Goal: Task Accomplishment & Management: Use online tool/utility

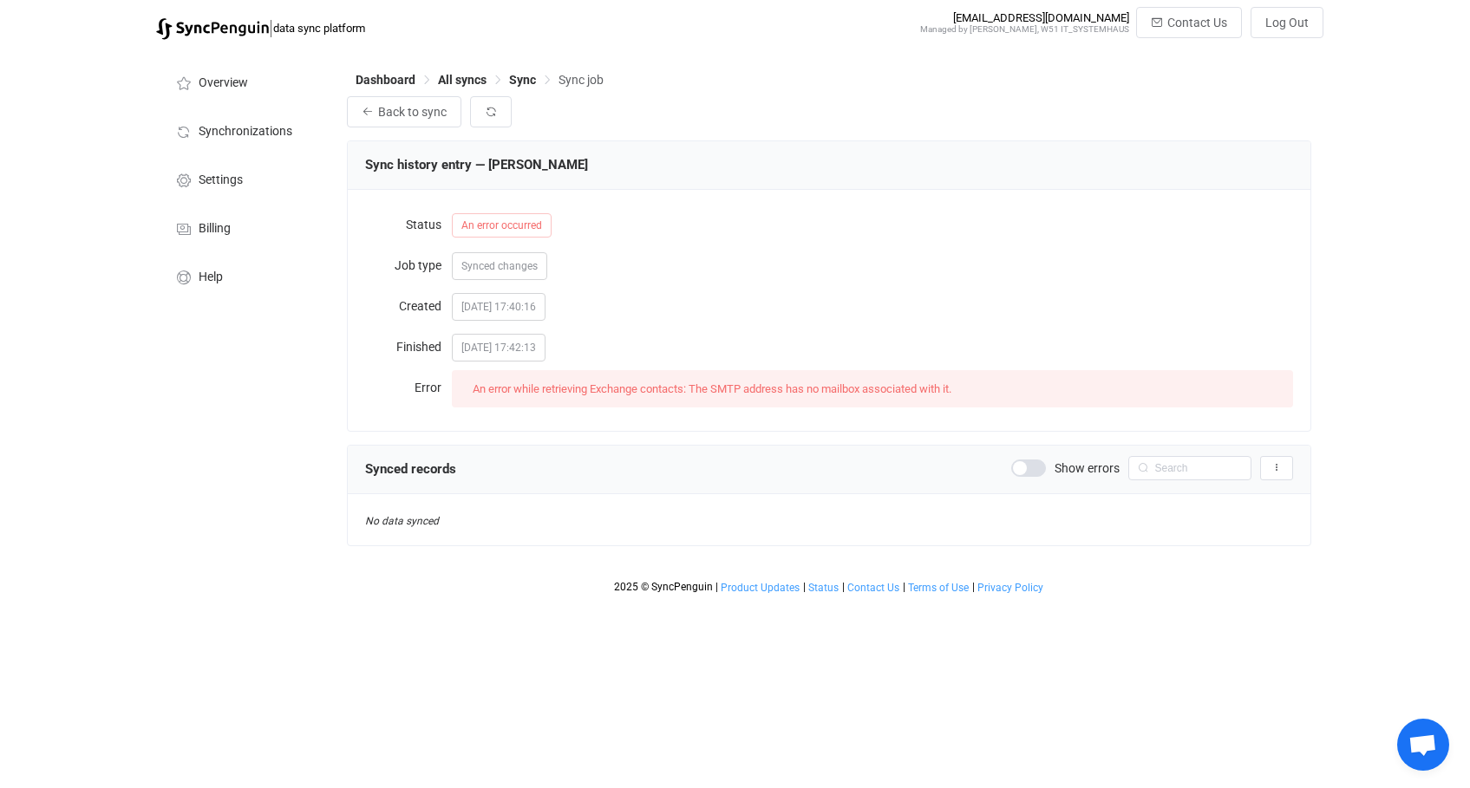
click at [1001, 339] on div "[DATE] 17:42:13" at bounding box center [872, 346] width 841 height 35
click at [353, 108] on button "Back to sync" at bounding box center [404, 111] width 114 height 31
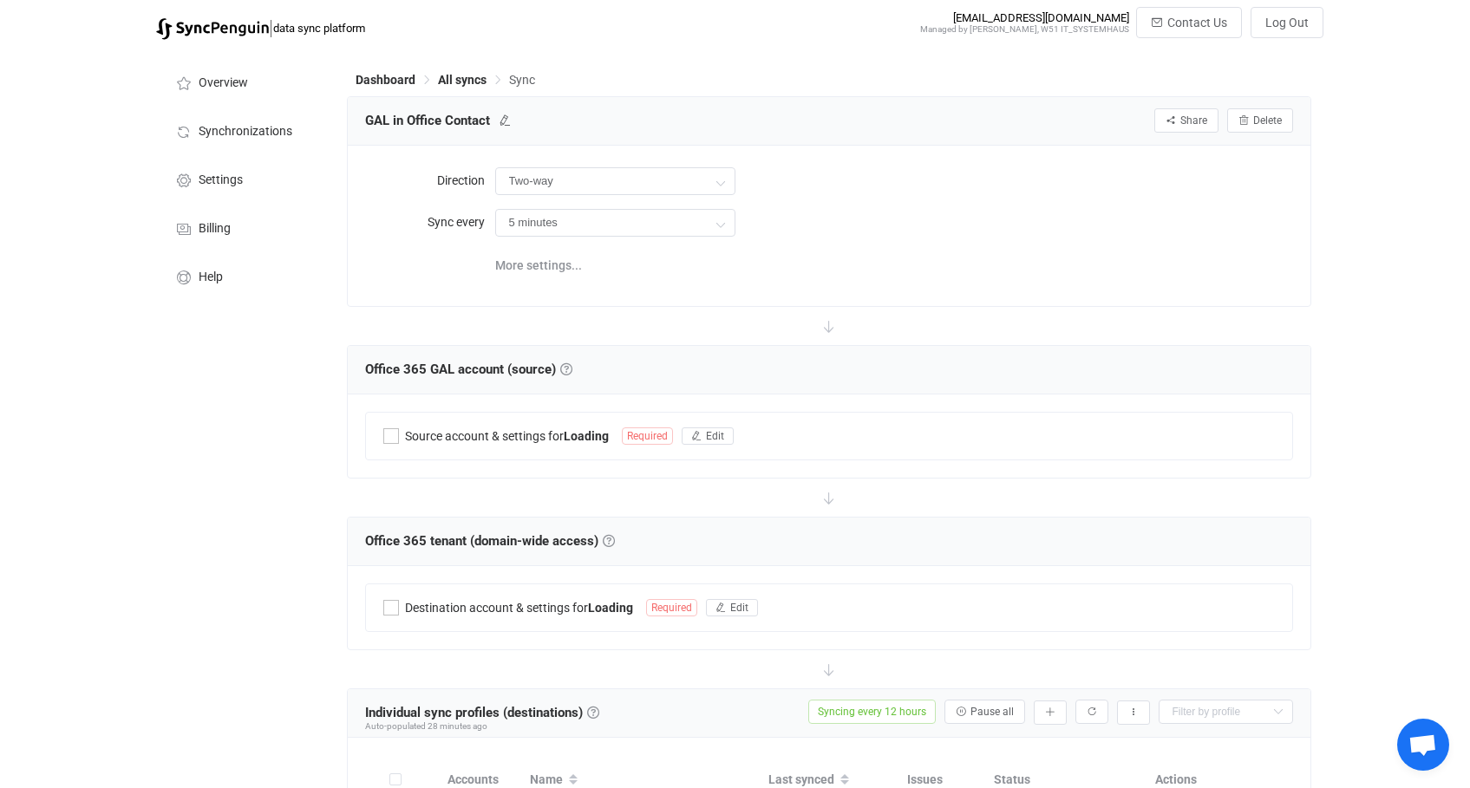
type input "Office 365 GAL → Office 365 (one to many)"
type input "12 hours"
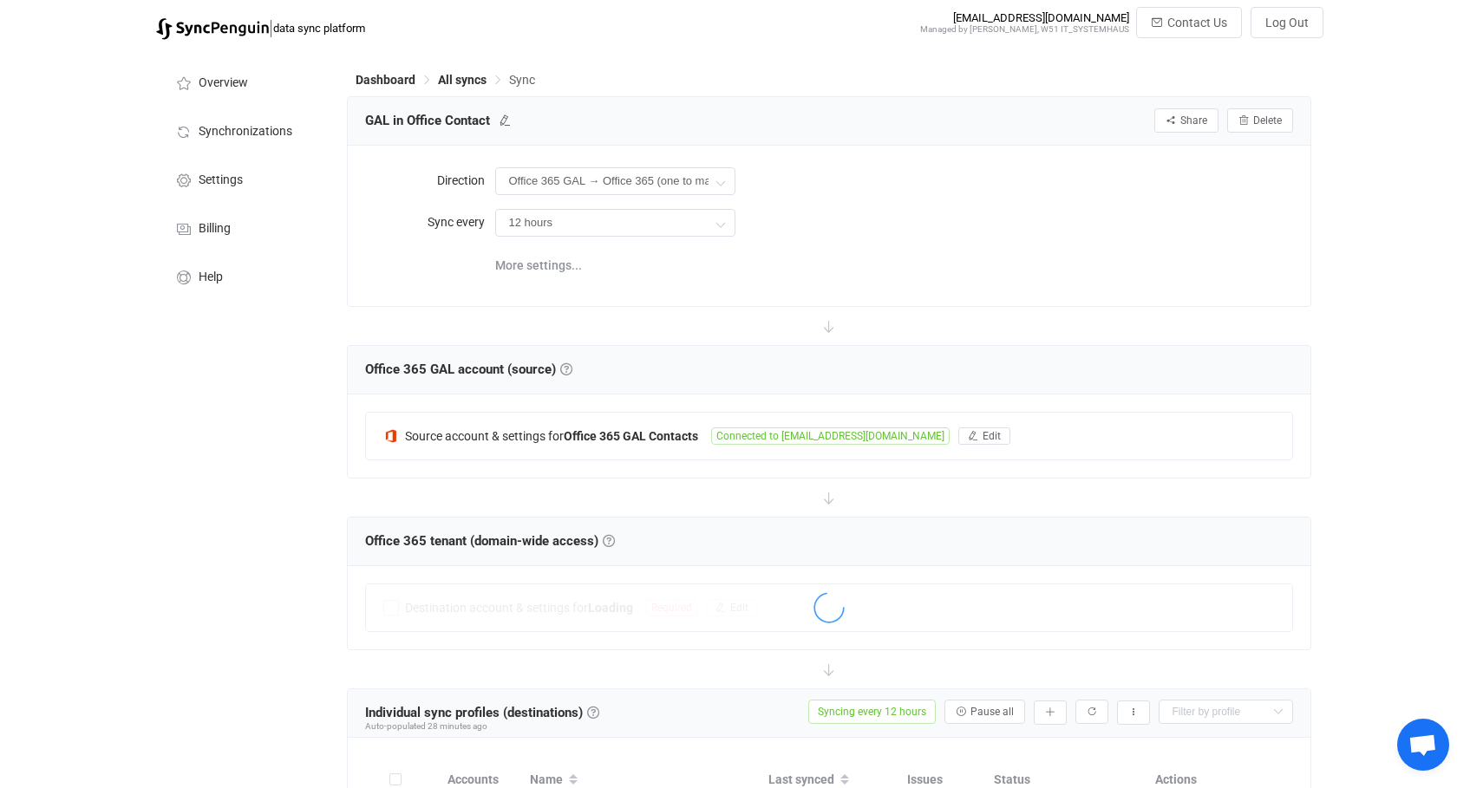
scroll to position [226, 0]
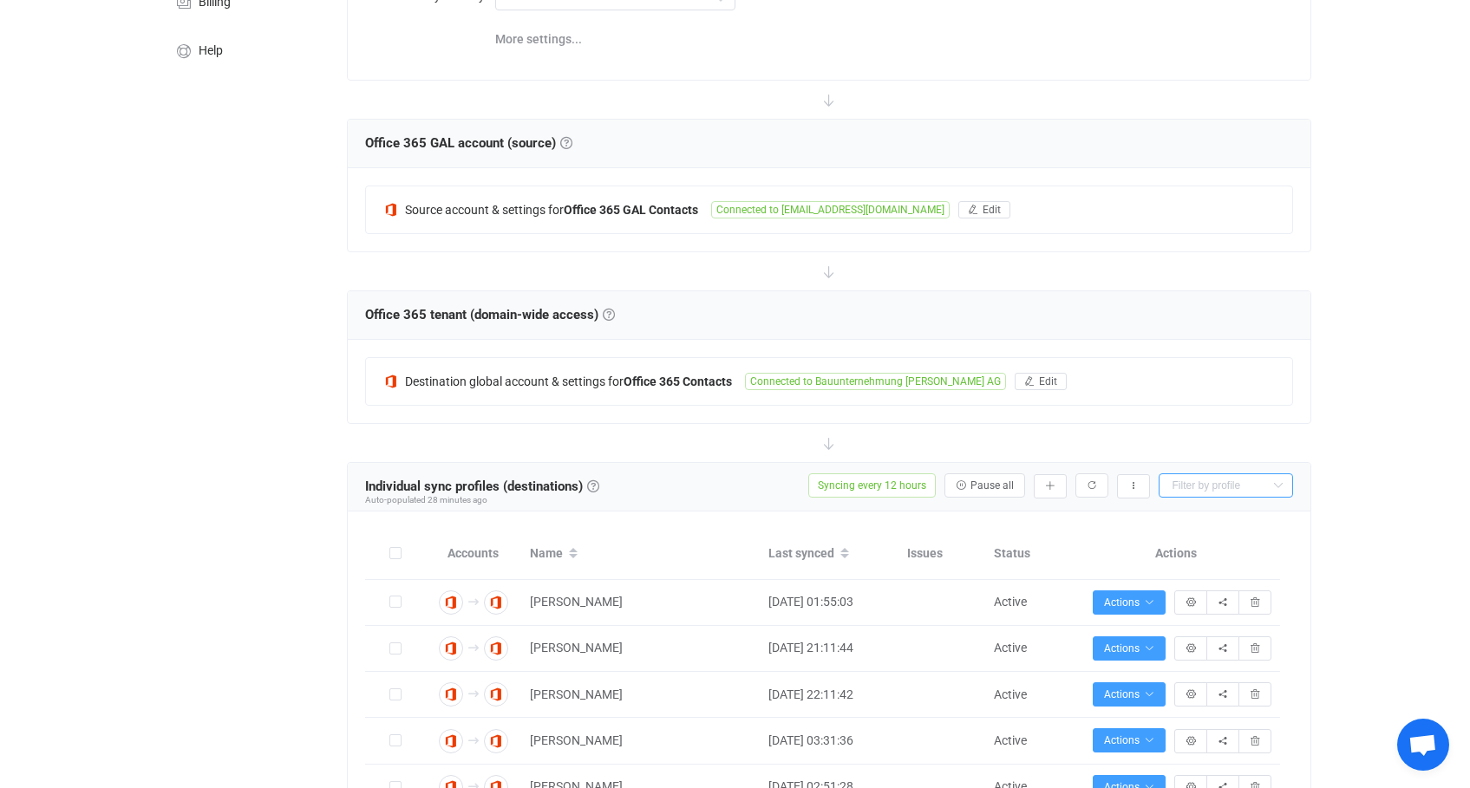
click at [1204, 492] on input "text" at bounding box center [1225, 485] width 134 height 24
type input "[PERSON_NAME]"
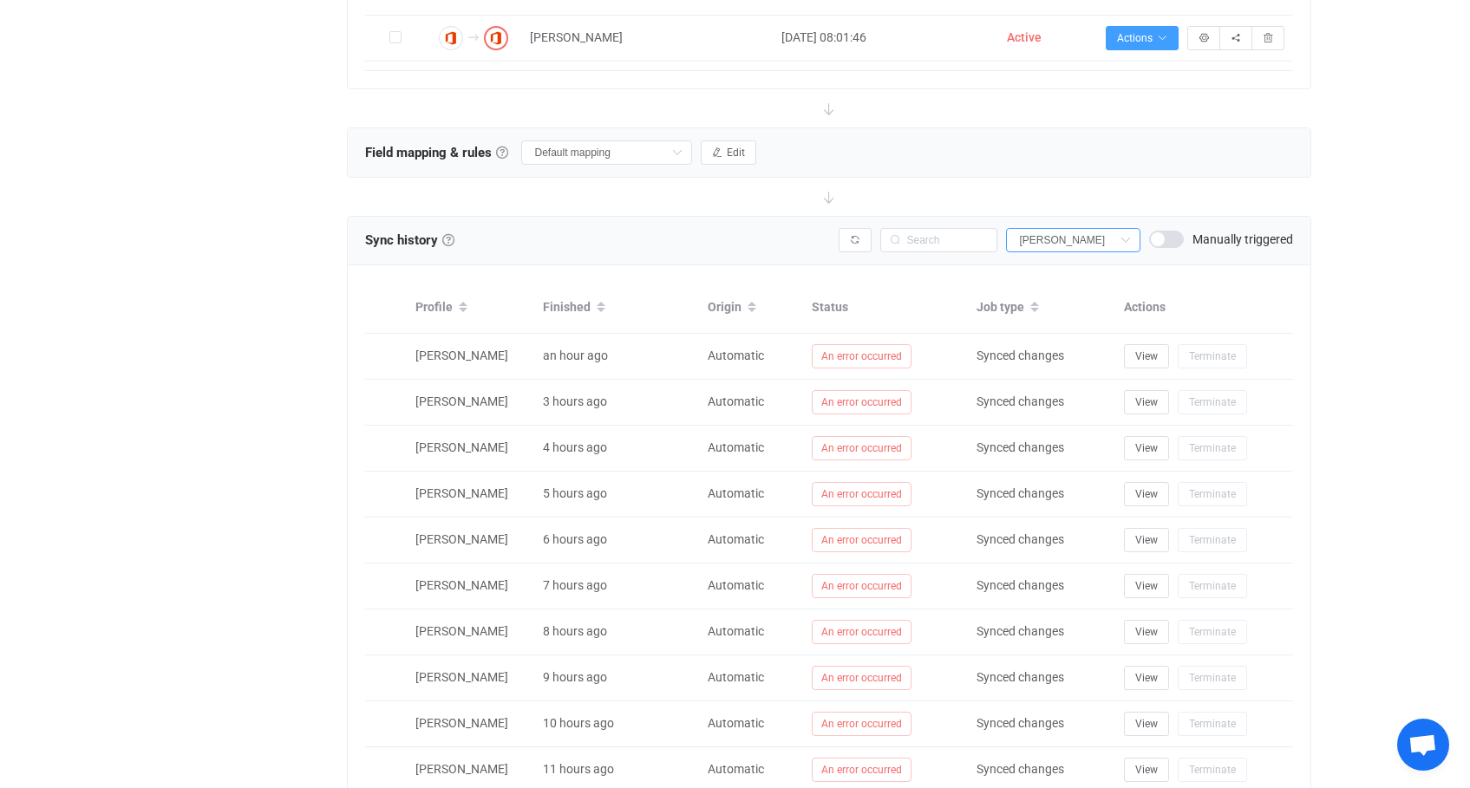
scroll to position [905, 0]
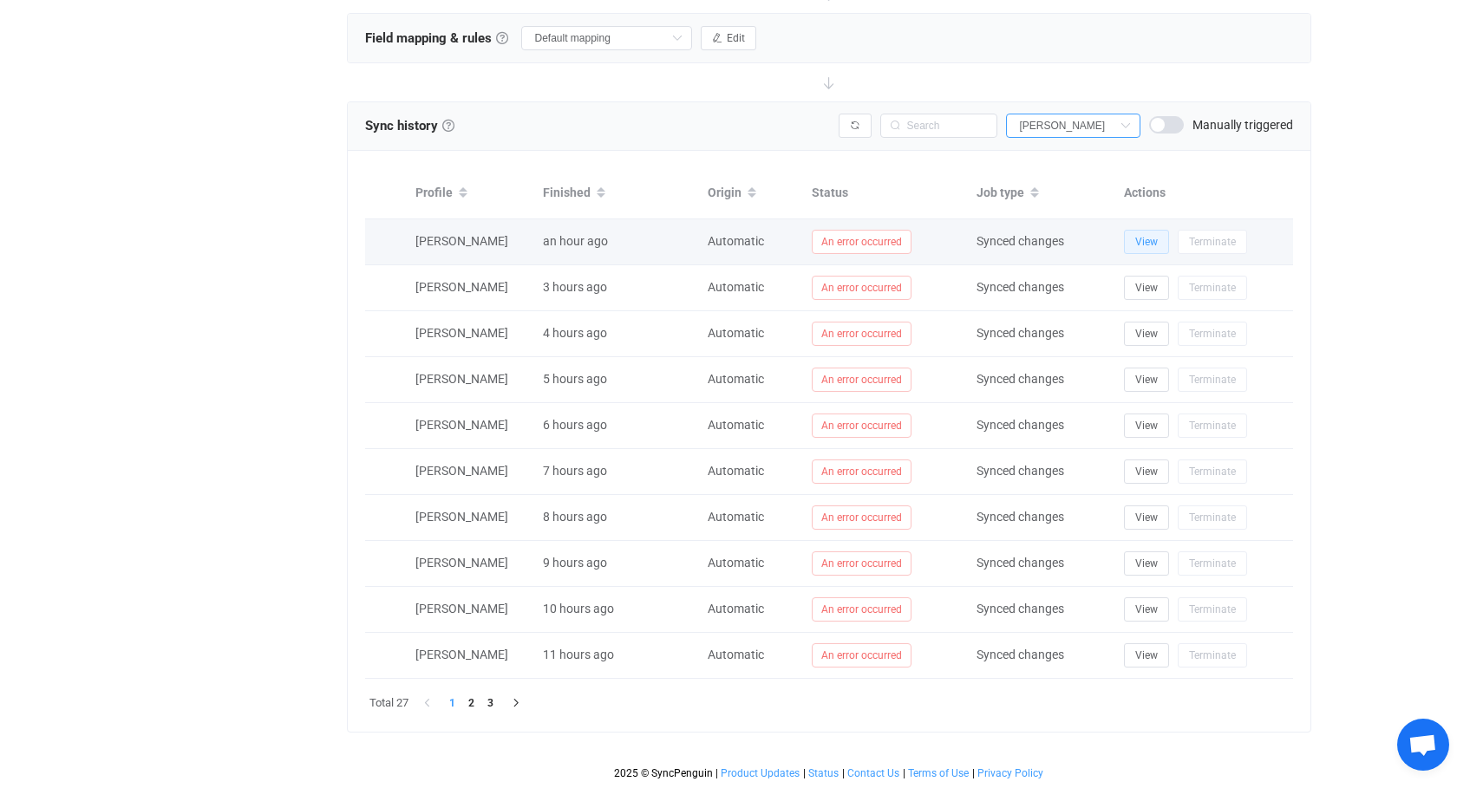
type input "[PERSON_NAME]"
click at [1160, 242] on button "View" at bounding box center [1146, 242] width 45 height 24
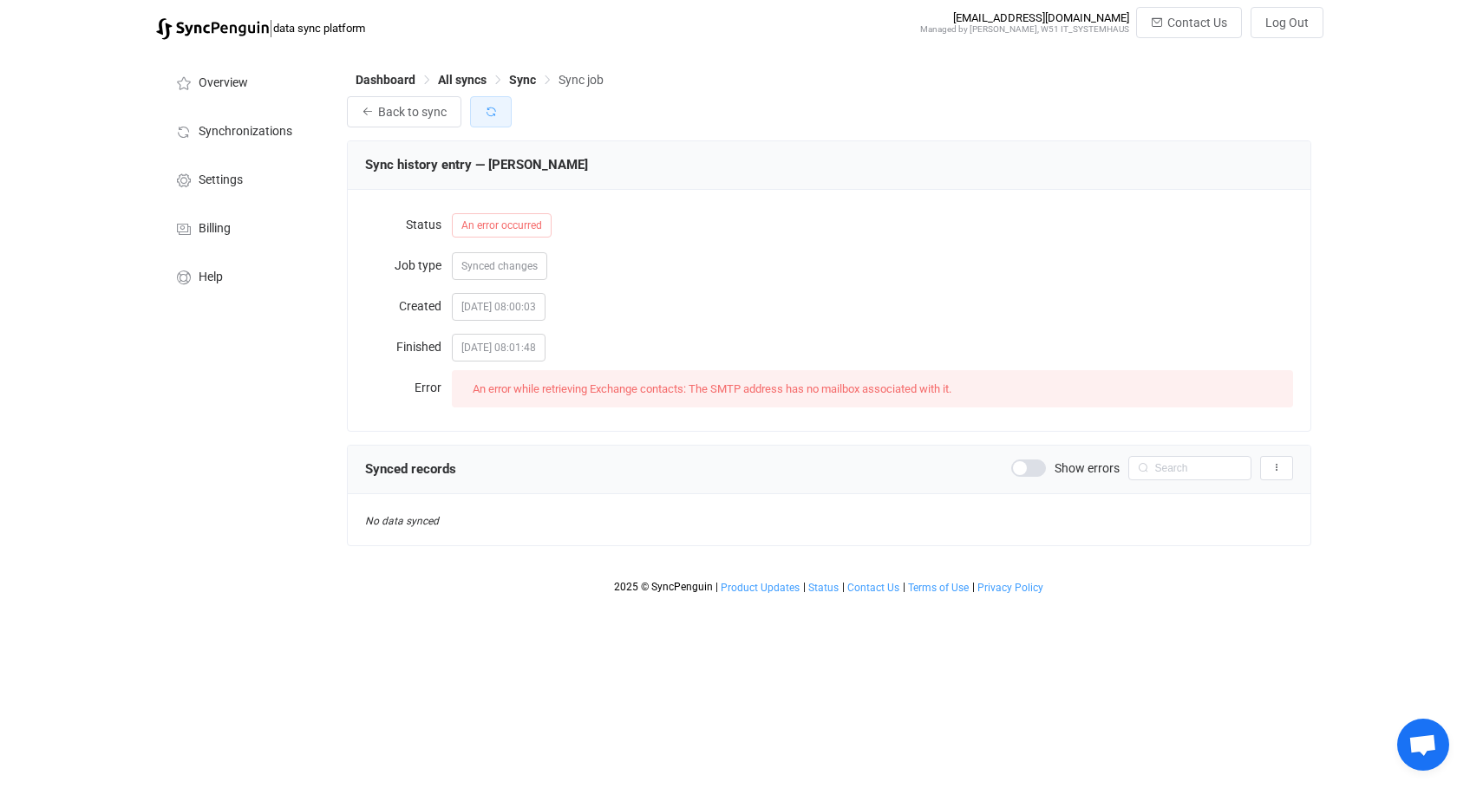
click at [511, 114] on button "button" at bounding box center [491, 111] width 42 height 31
click at [489, 107] on icon "button" at bounding box center [491, 112] width 12 height 12
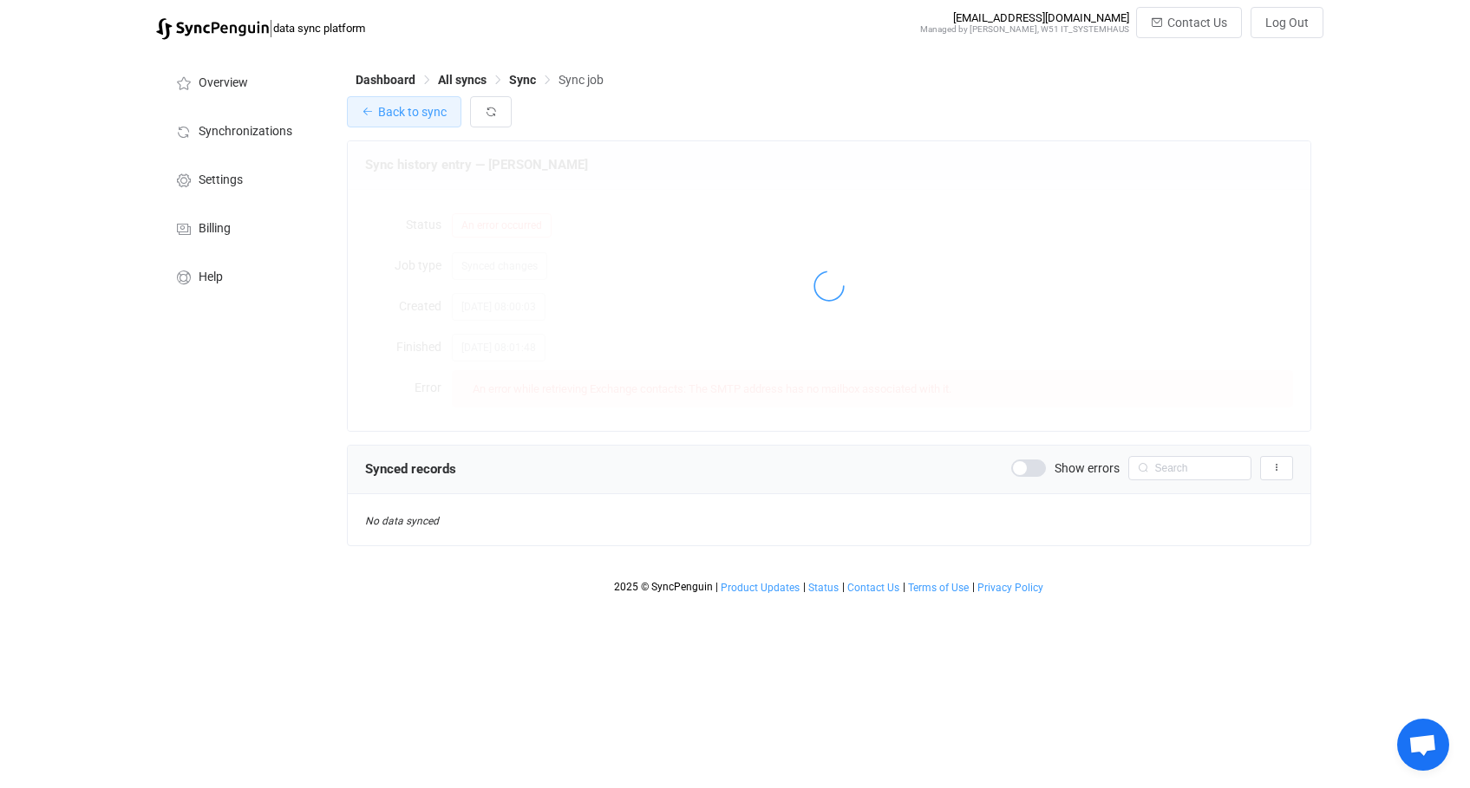
click at [373, 116] on button "Back to sync" at bounding box center [404, 111] width 114 height 31
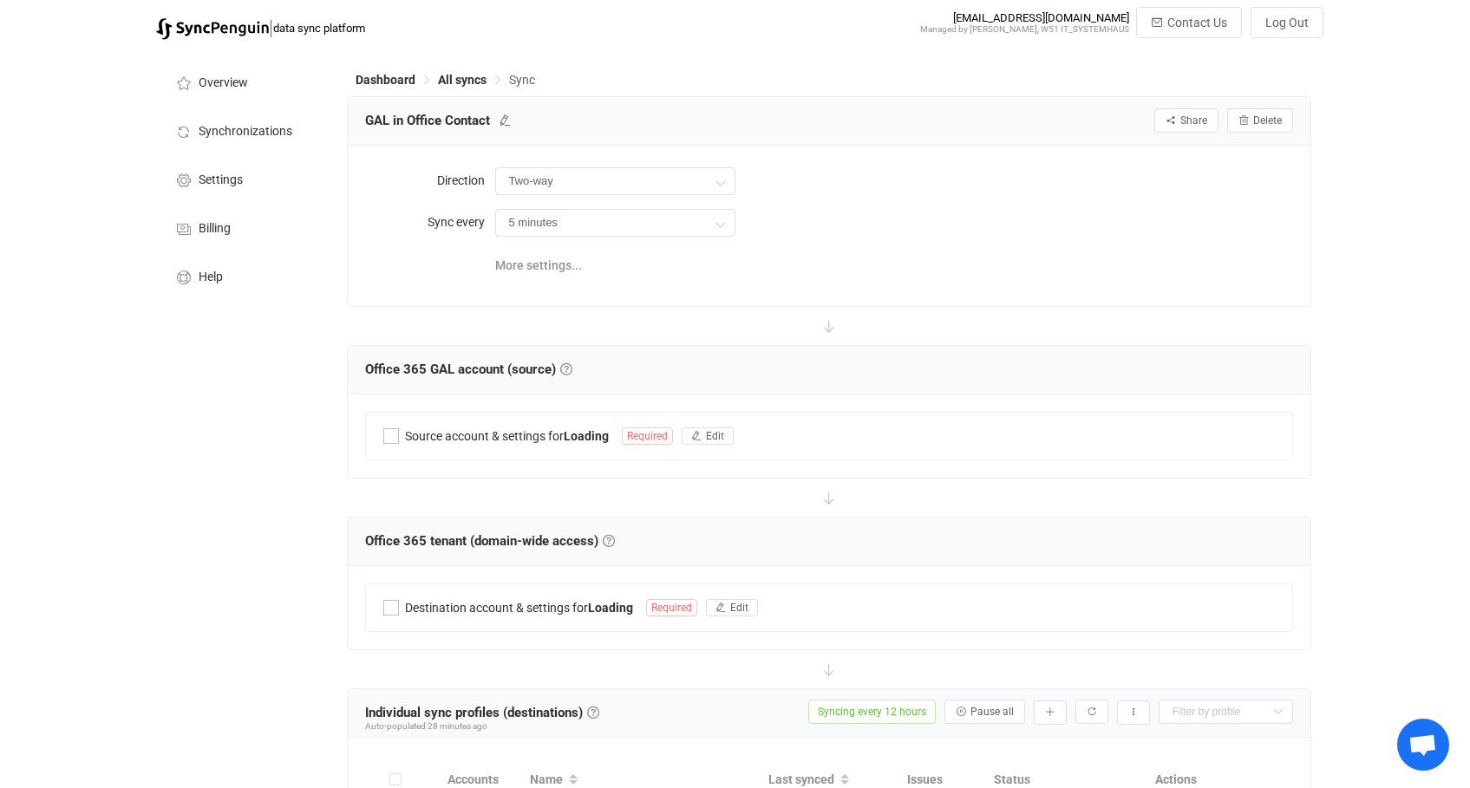
type input "Office 365 GAL → Office 365 (one to many)"
type input "12 hours"
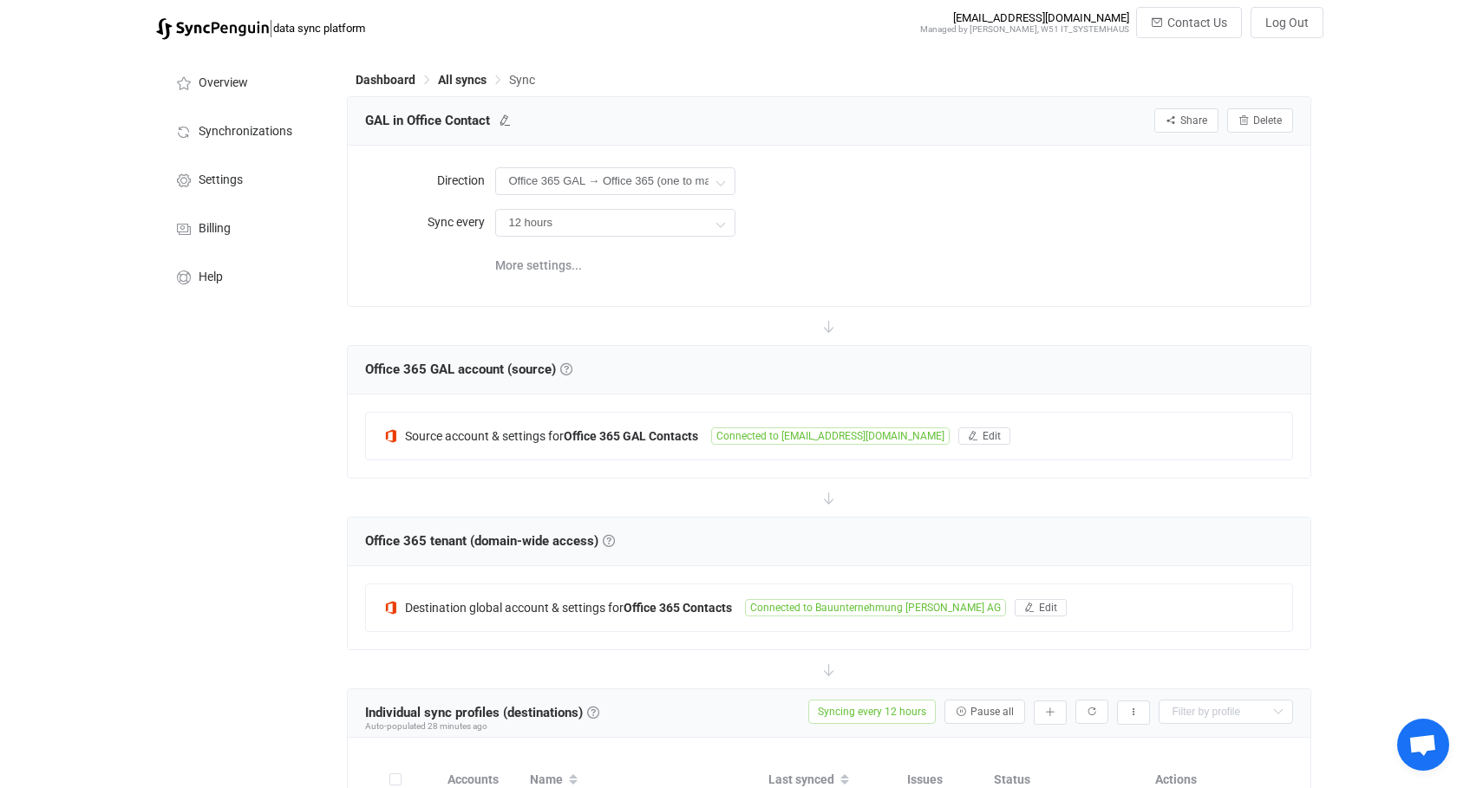
scroll to position [290, 0]
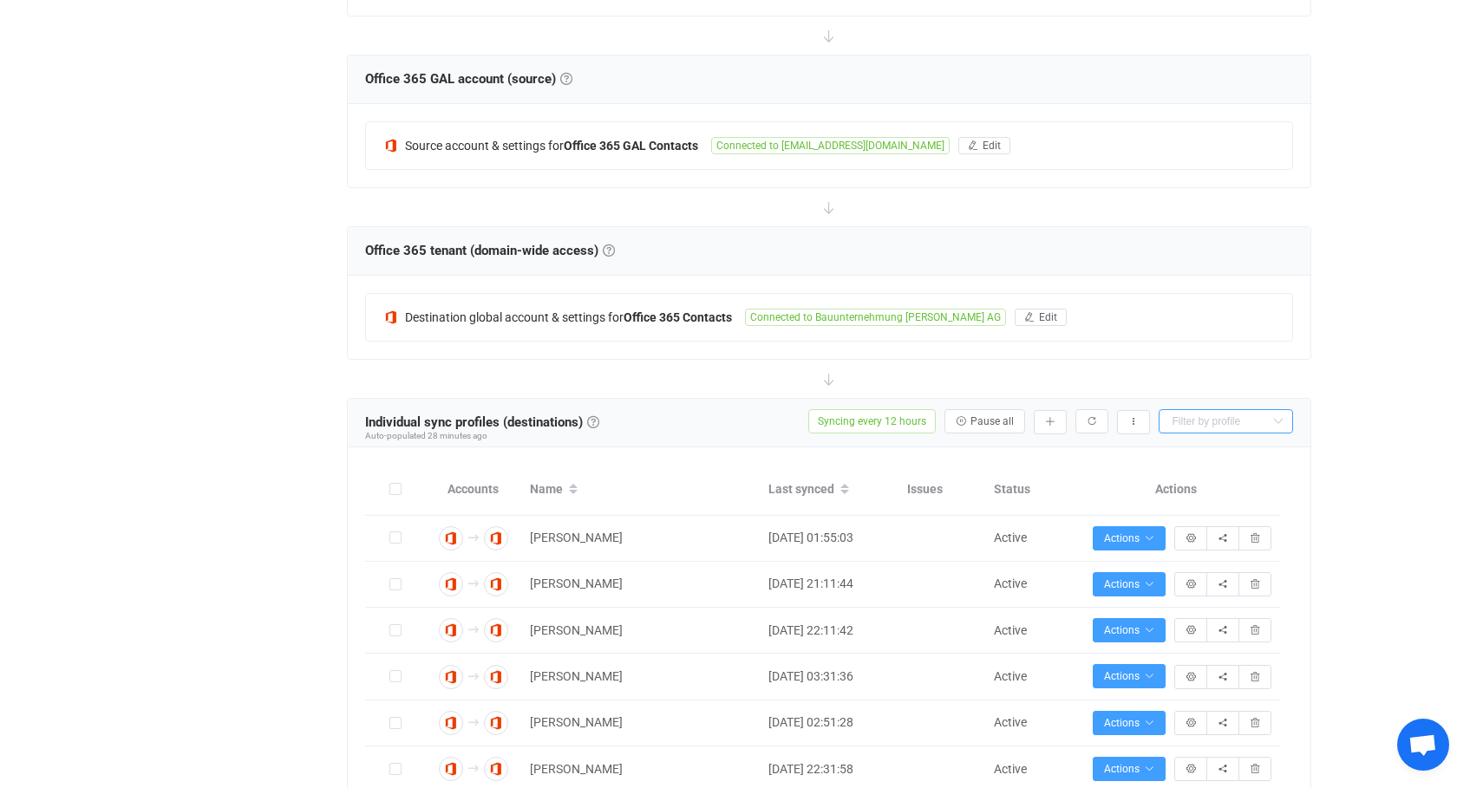
click at [1229, 410] on input "text" at bounding box center [1225, 421] width 134 height 24
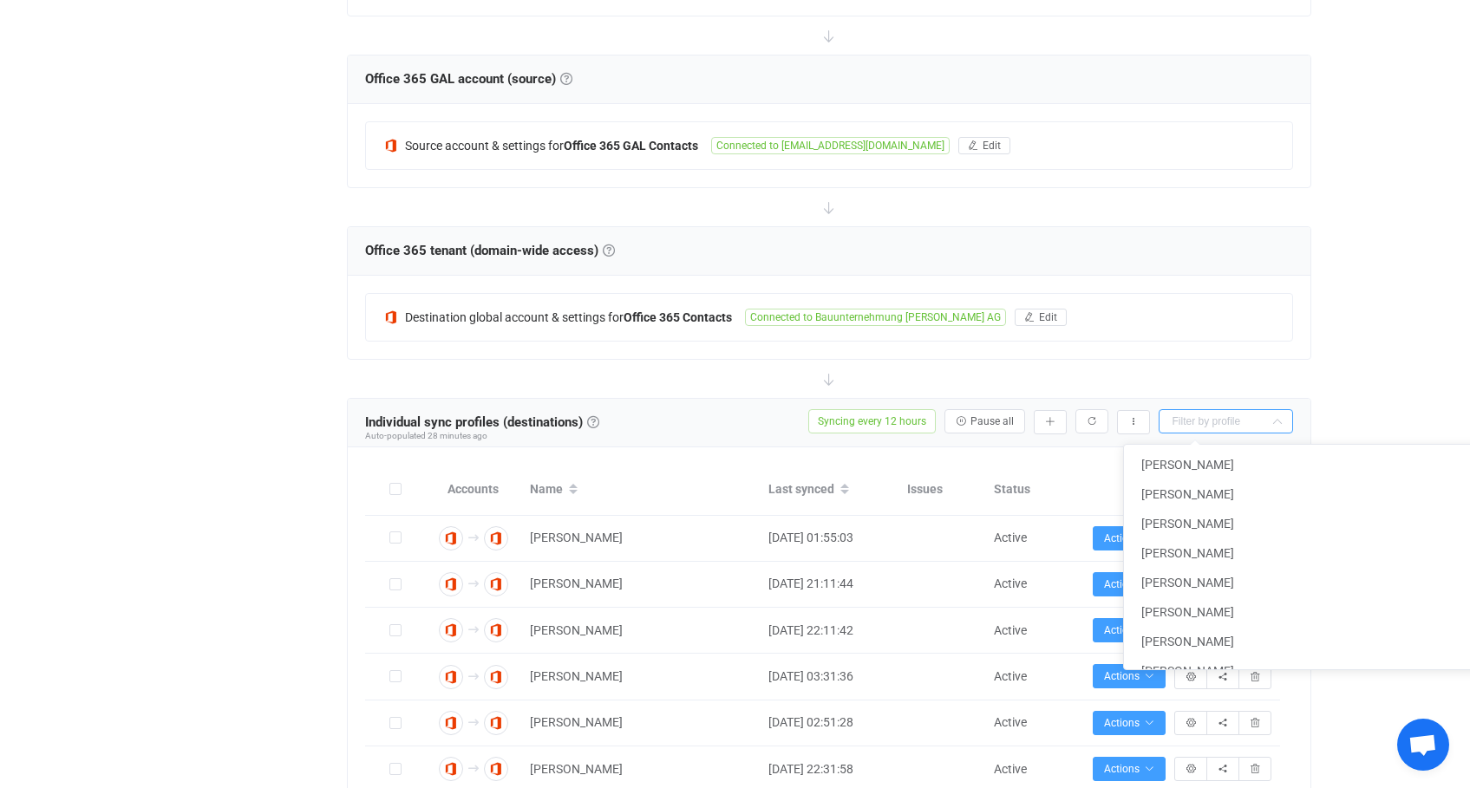
paste input "s.straub@albertweil.de"
type input "s.straub@albertweil.de"
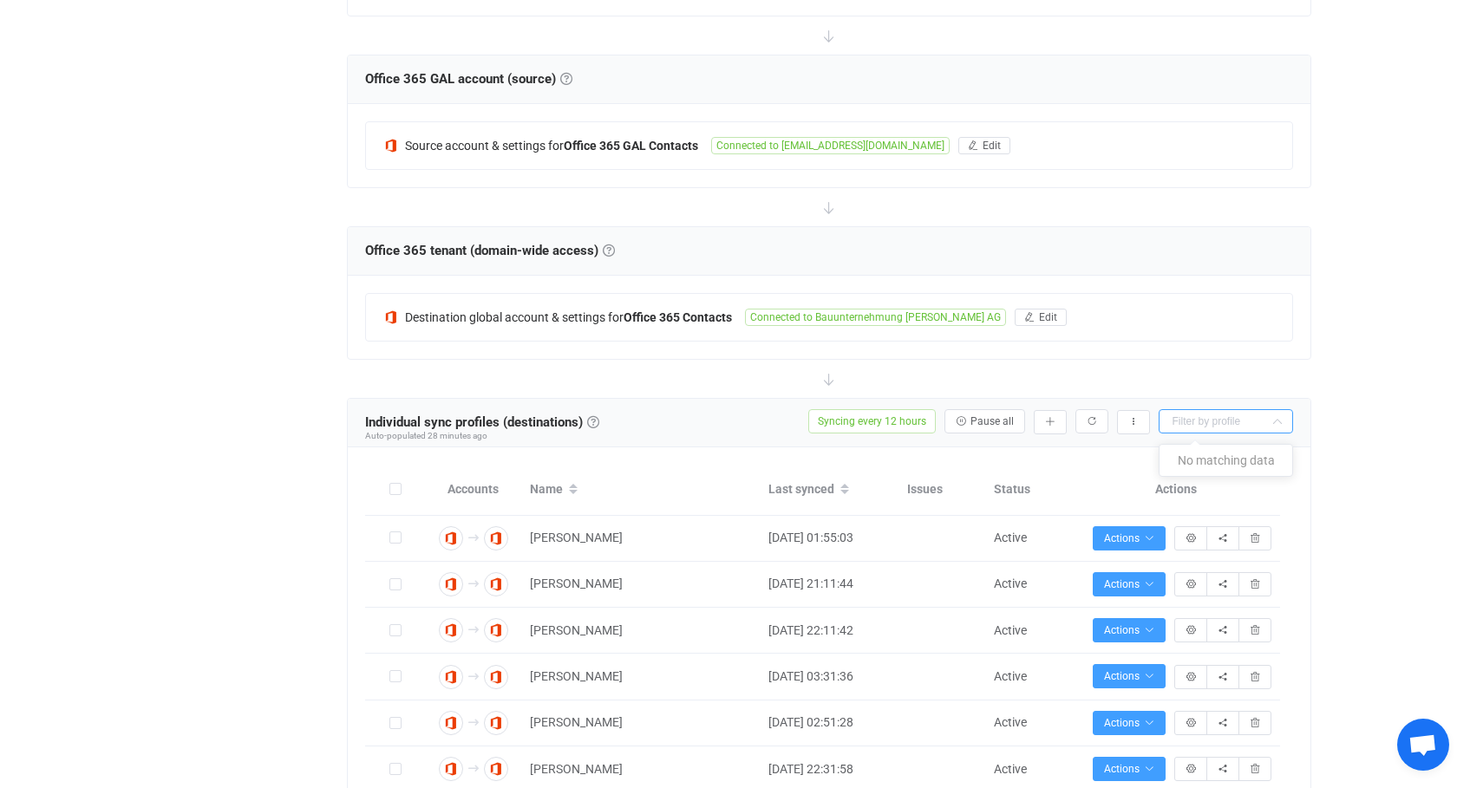
scroll to position [0, 0]
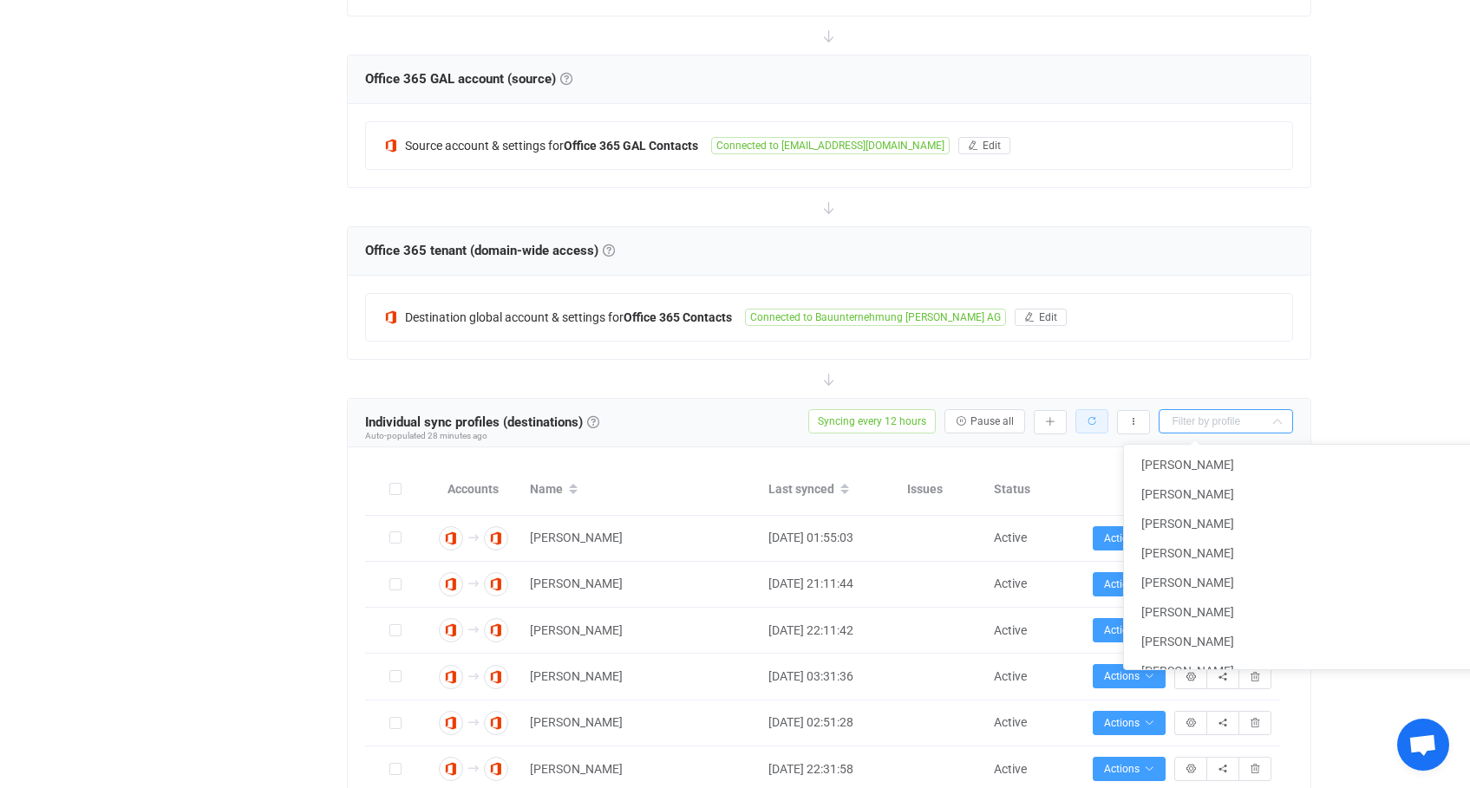
click at [1094, 420] on icon "button" at bounding box center [1091, 421] width 10 height 10
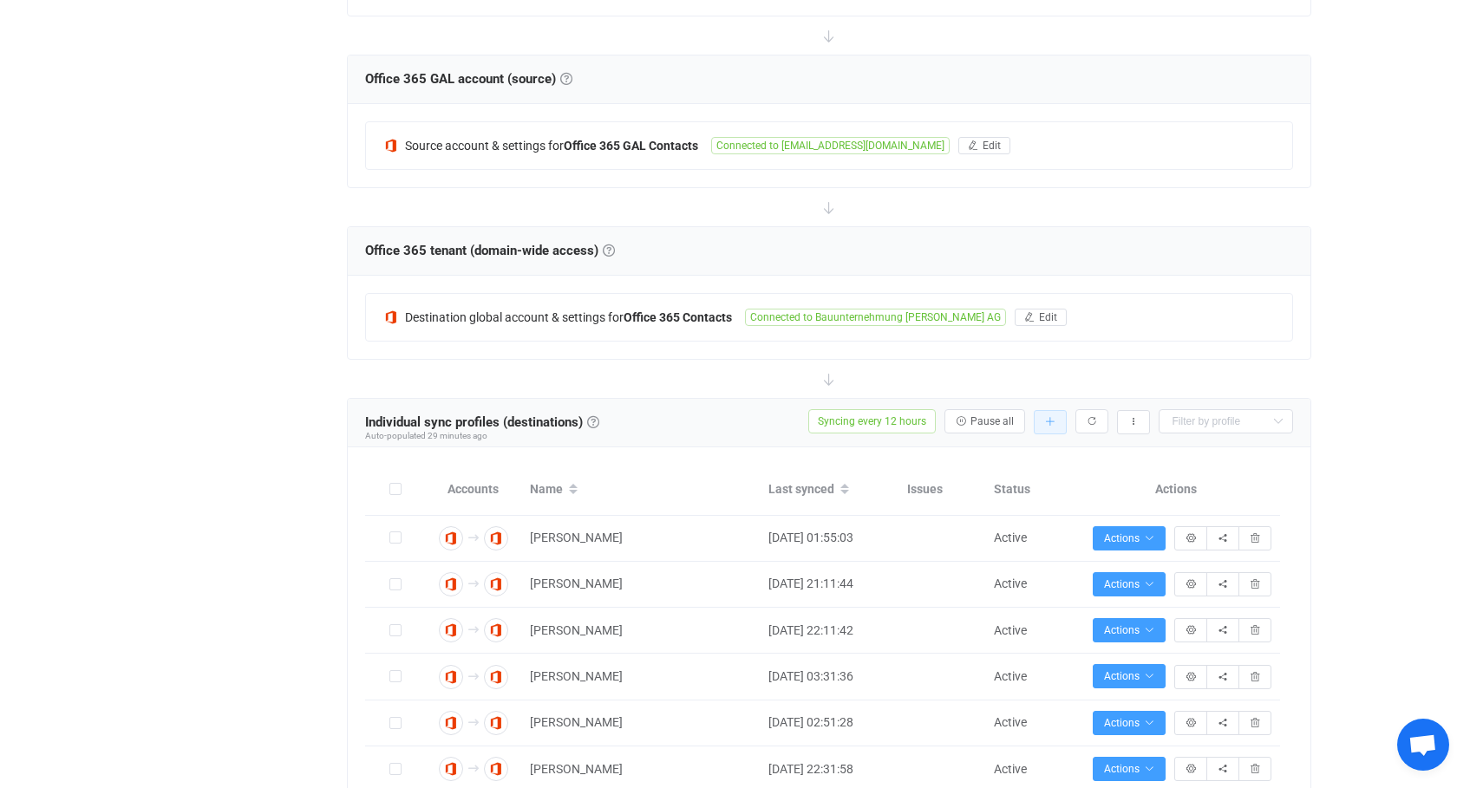
click at [1051, 421] on icon "button" at bounding box center [1050, 422] width 10 height 10
click at [1004, 522] on li "Populate" at bounding box center [987, 531] width 147 height 31
click at [1191, 418] on input "text" at bounding box center [1225, 421] width 134 height 24
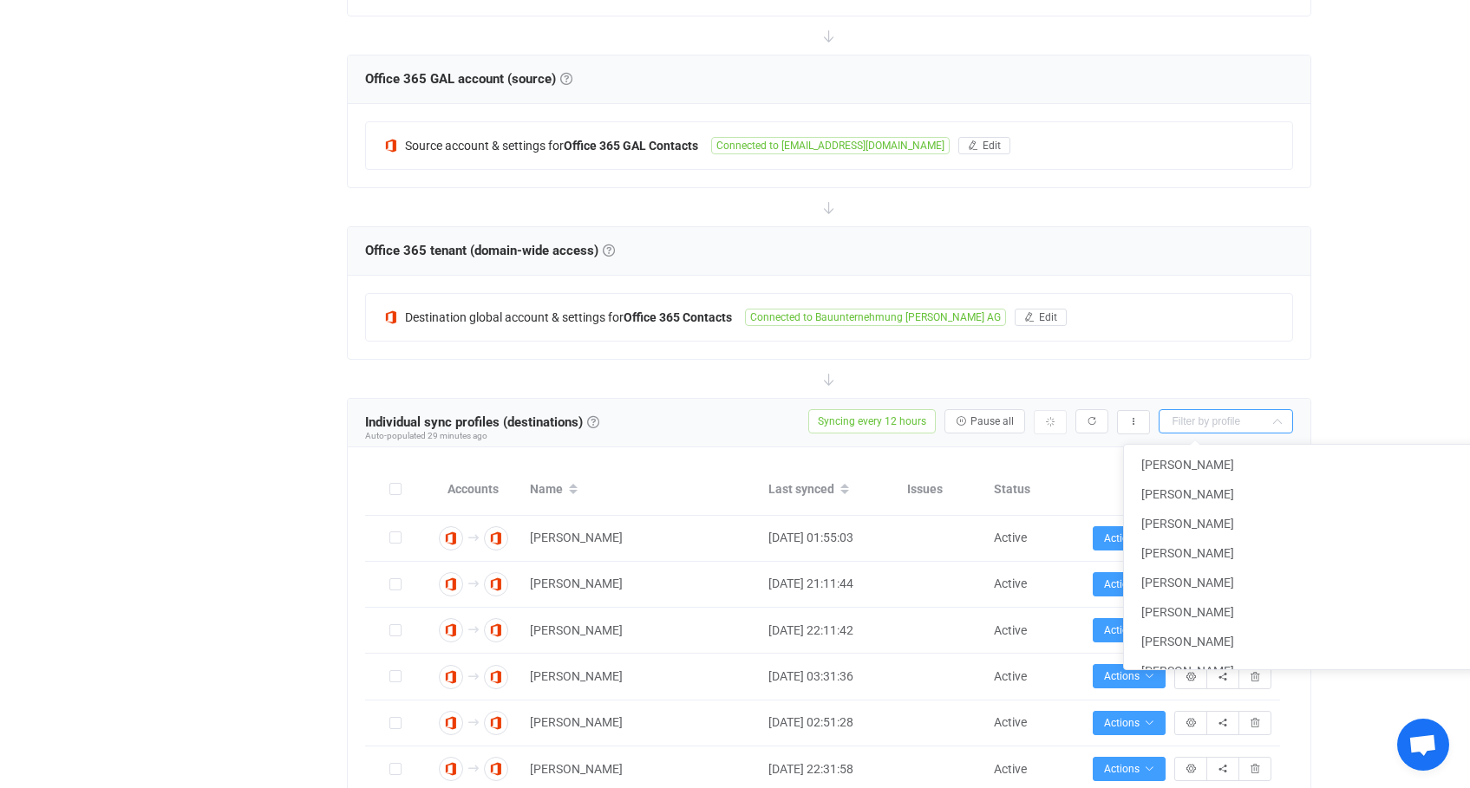
paste input "s.straub@albertweil.de"
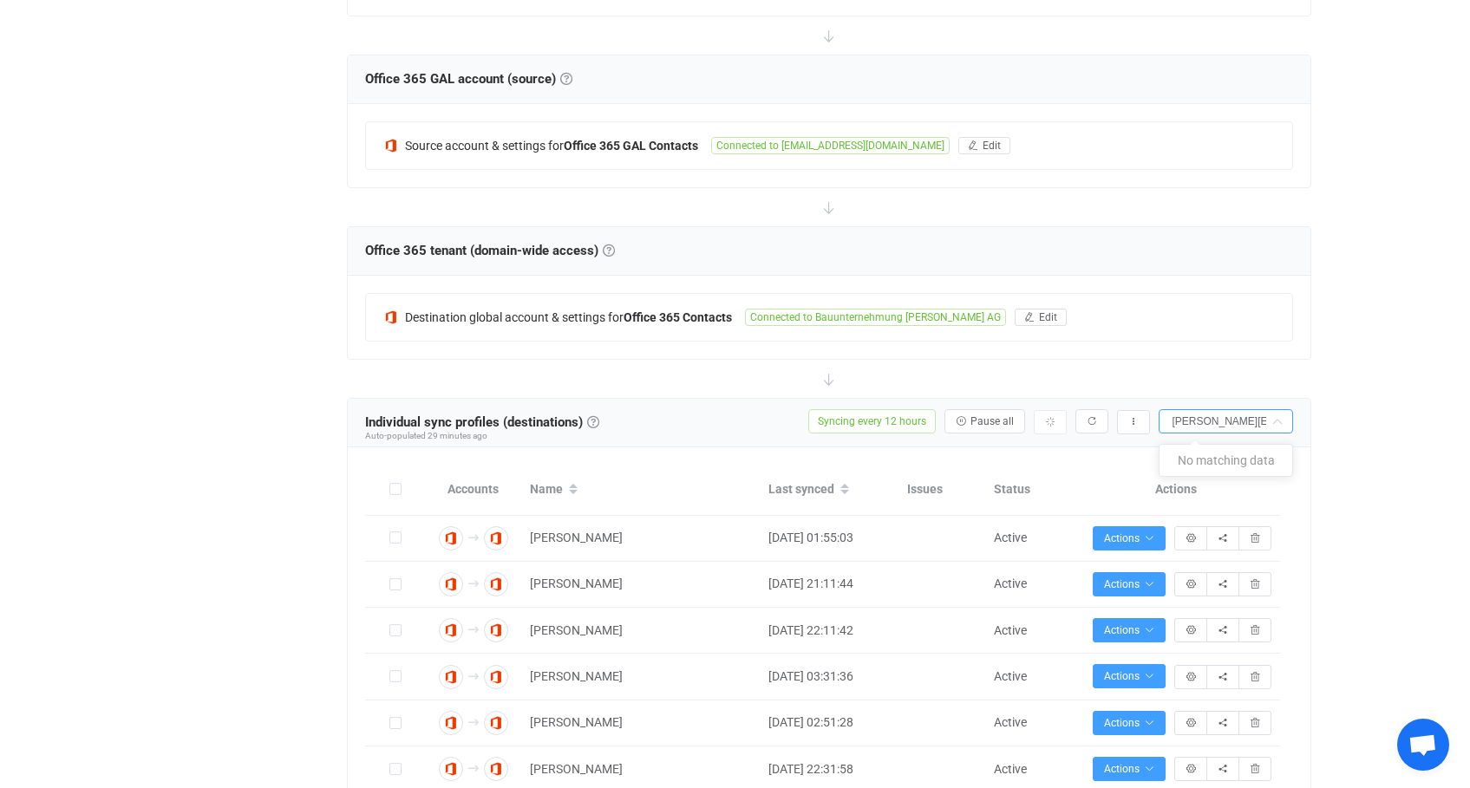
scroll to position [0, 12]
drag, startPoint x: 1196, startPoint y: 426, endPoint x: 1951, endPoint y: 450, distance: 755.6
click at [1469, 450] on html "| data sync platform syncpenguin@albertweil.de Managed by Gabor Reiter, W51 IT_…" at bounding box center [735, 725] width 1470 height 2031
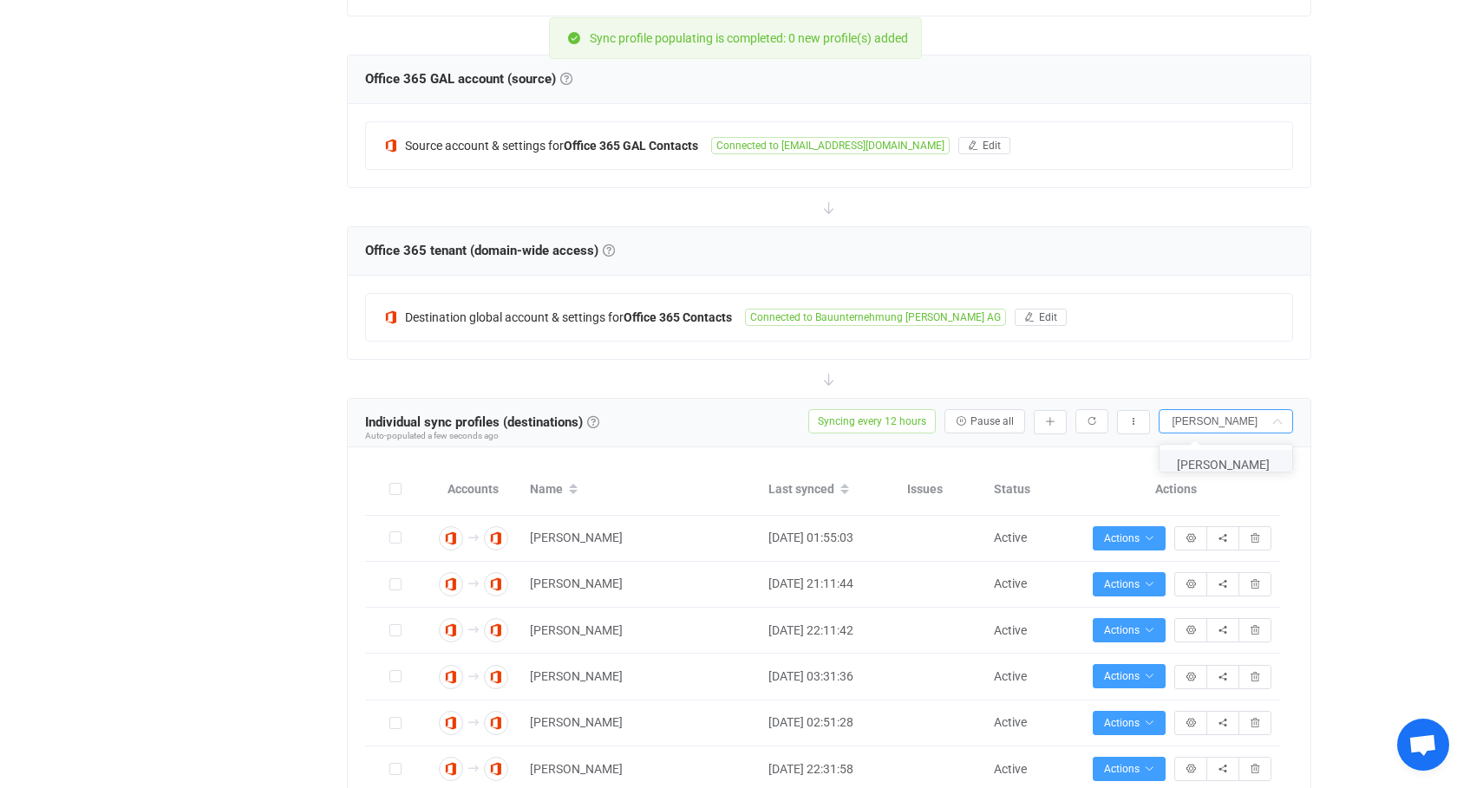
type input "[PERSON_NAME]"
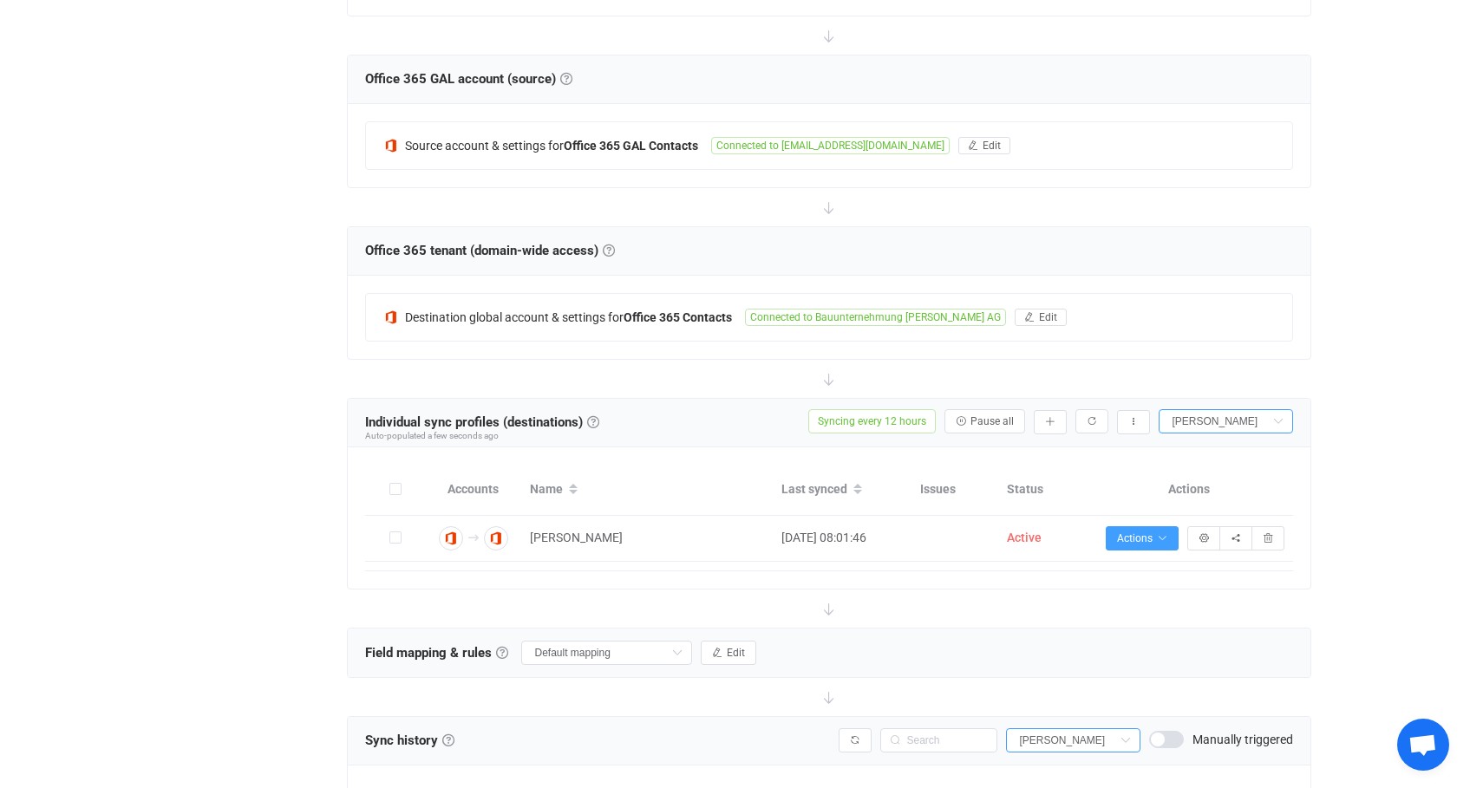
scroll to position [721, 0]
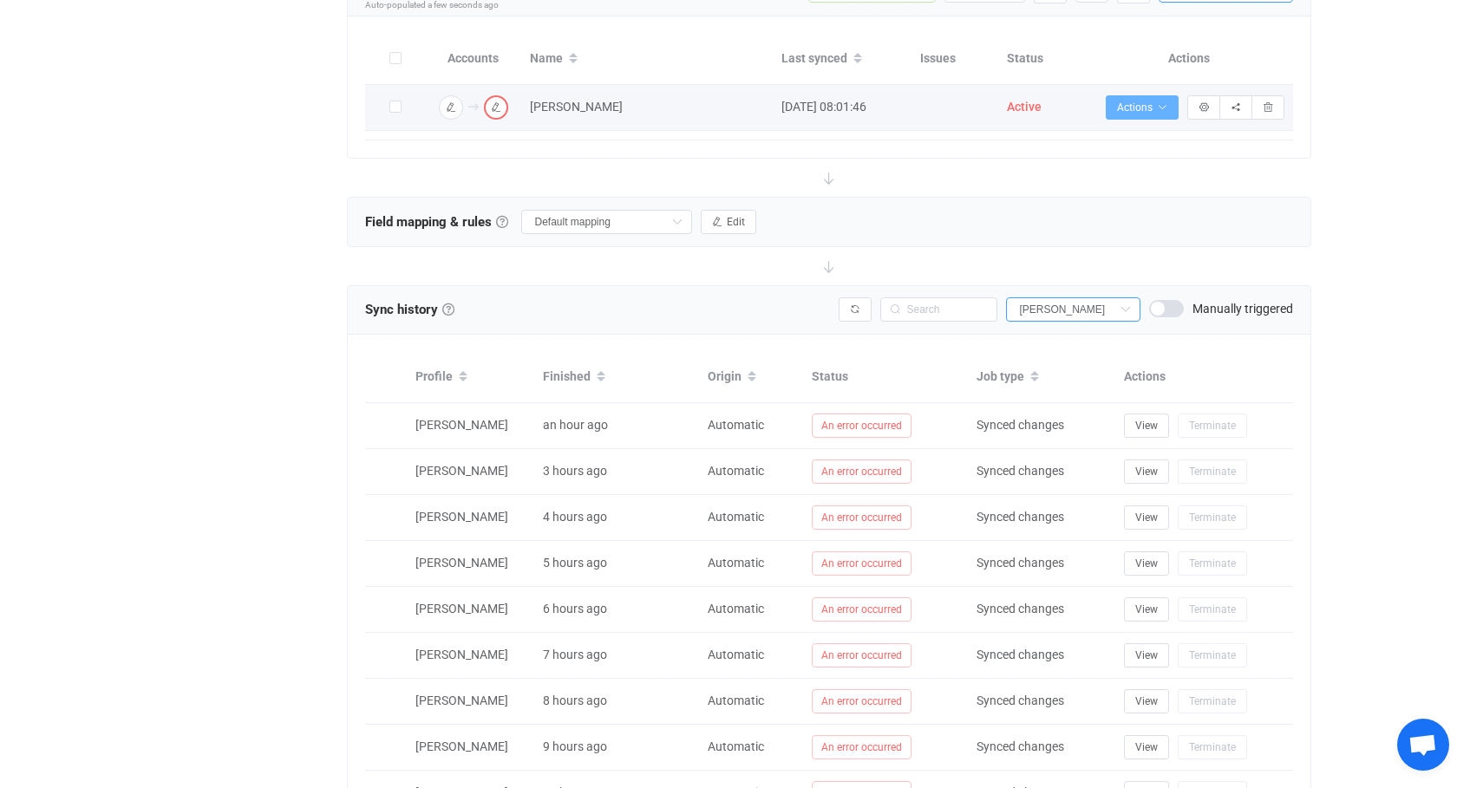
type input "[PERSON_NAME]"
click at [1161, 112] on icon "button" at bounding box center [1162, 107] width 10 height 10
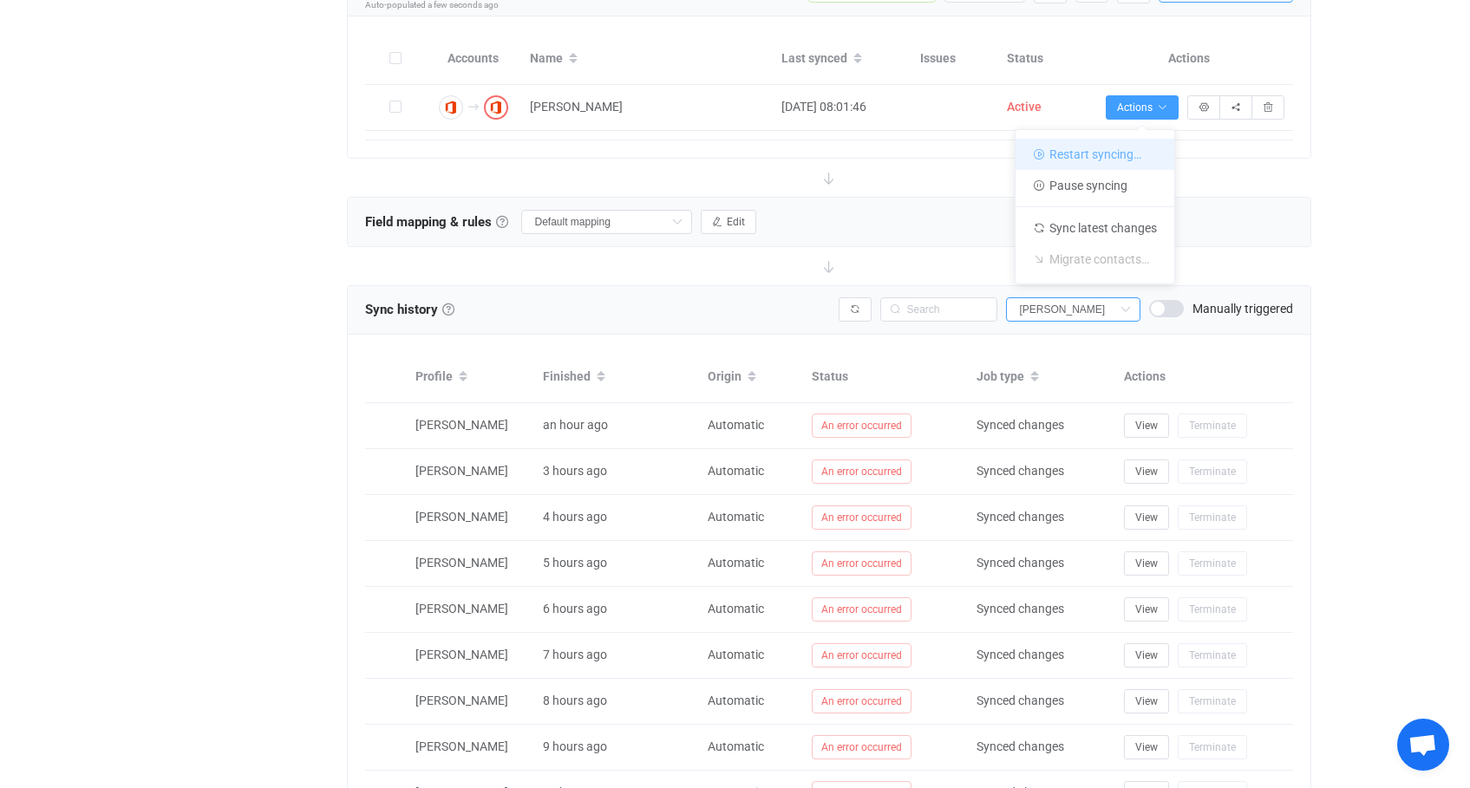
click at [1049, 153] on li "Restart syncing…" at bounding box center [1094, 154] width 159 height 31
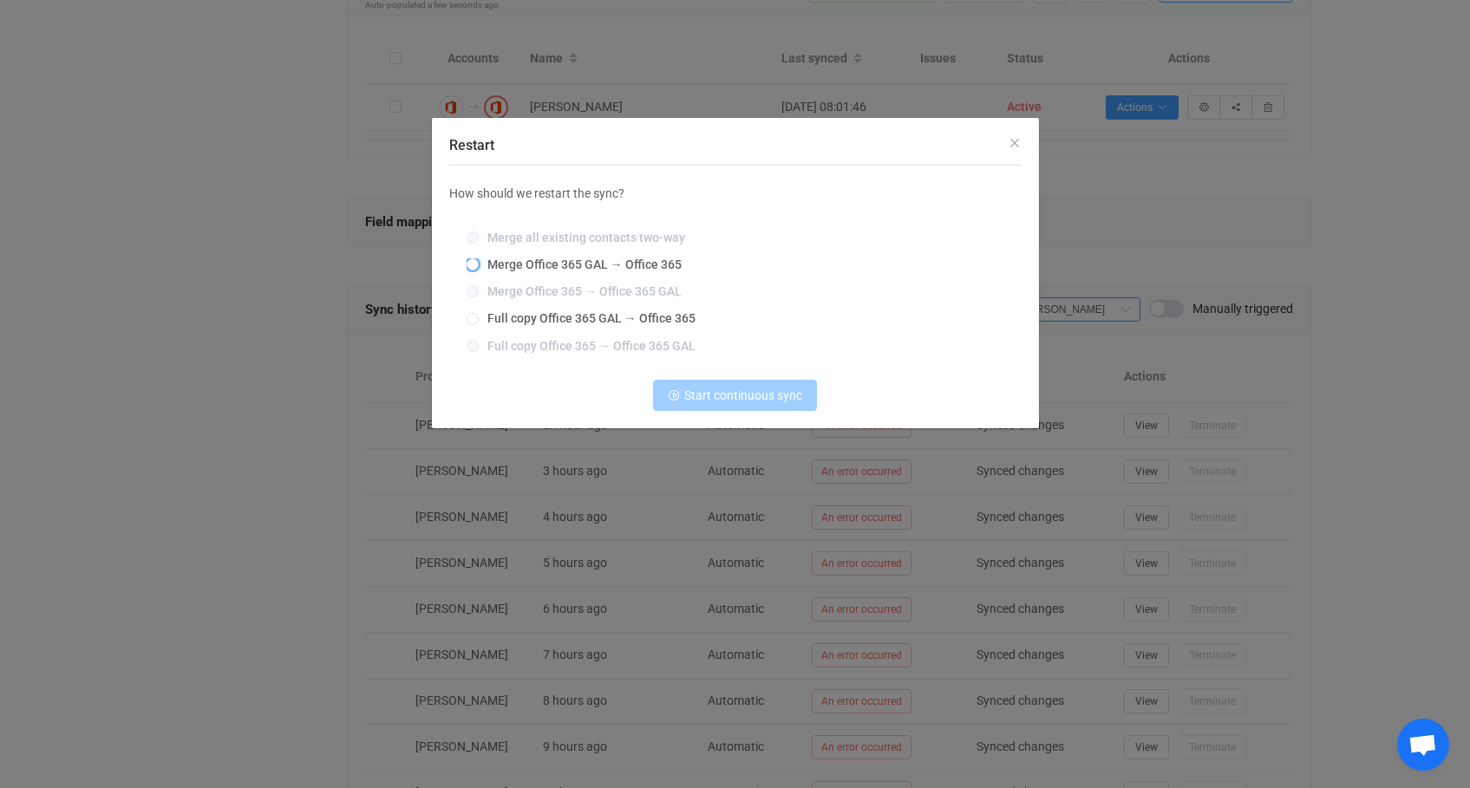
click at [612, 267] on span "Merge Office 365 GAL → Office 365" at bounding box center [580, 265] width 203 height 14
click at [479, 267] on input "Merge Office 365 GAL → Office 365" at bounding box center [472, 265] width 12 height 14
radio input "true"
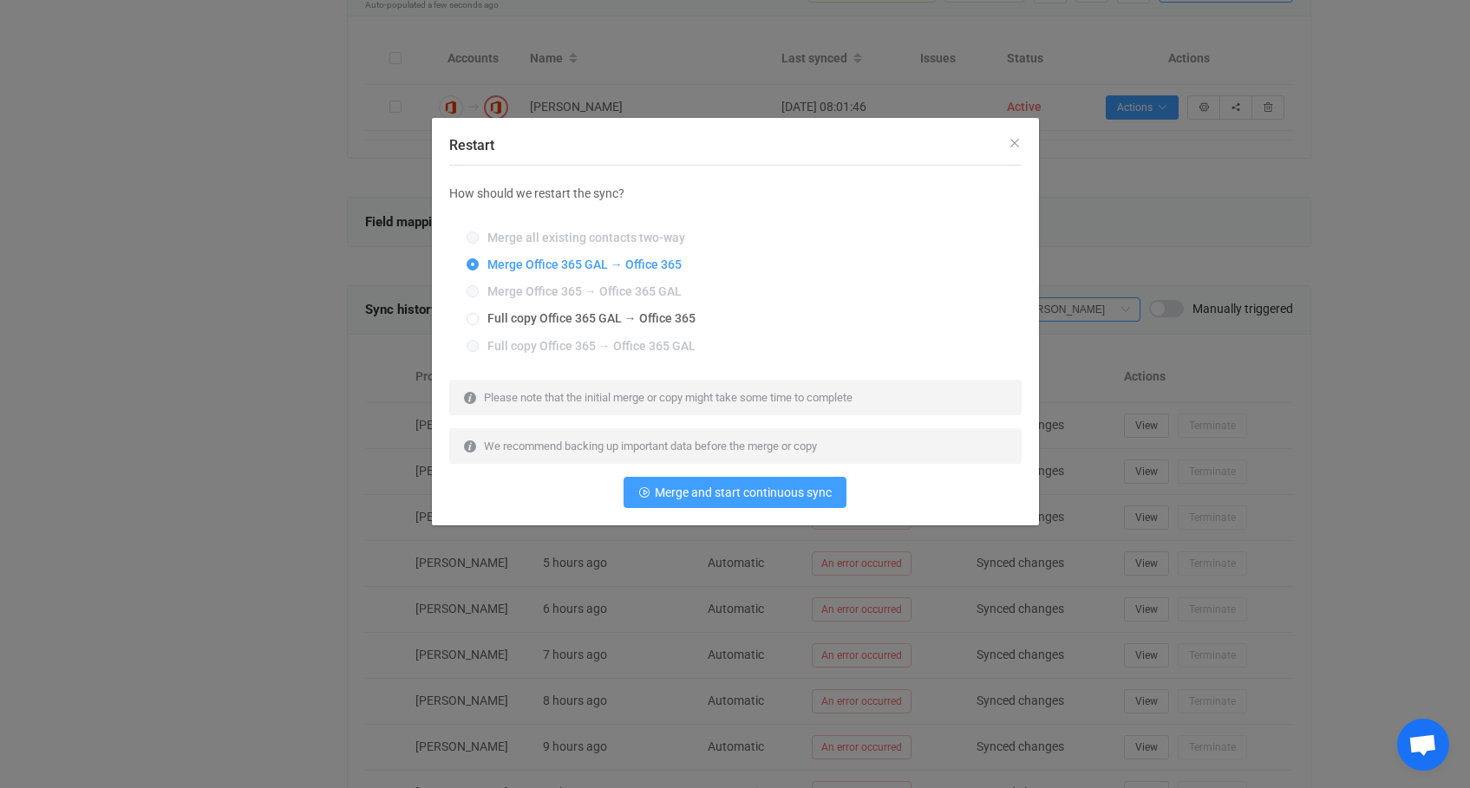
click at [608, 311] on div "Merge all existing contacts two-way Merge Office 365 GAL → Office 365 Merge Off…" at bounding box center [735, 293] width 572 height 148
click at [611, 318] on span "Full copy Office 365 GAL → Office 365" at bounding box center [587, 318] width 217 height 14
click at [479, 318] on input "Full copy Office 365 GAL → Office 365" at bounding box center [472, 320] width 12 height 14
radio input "true"
radio input "false"
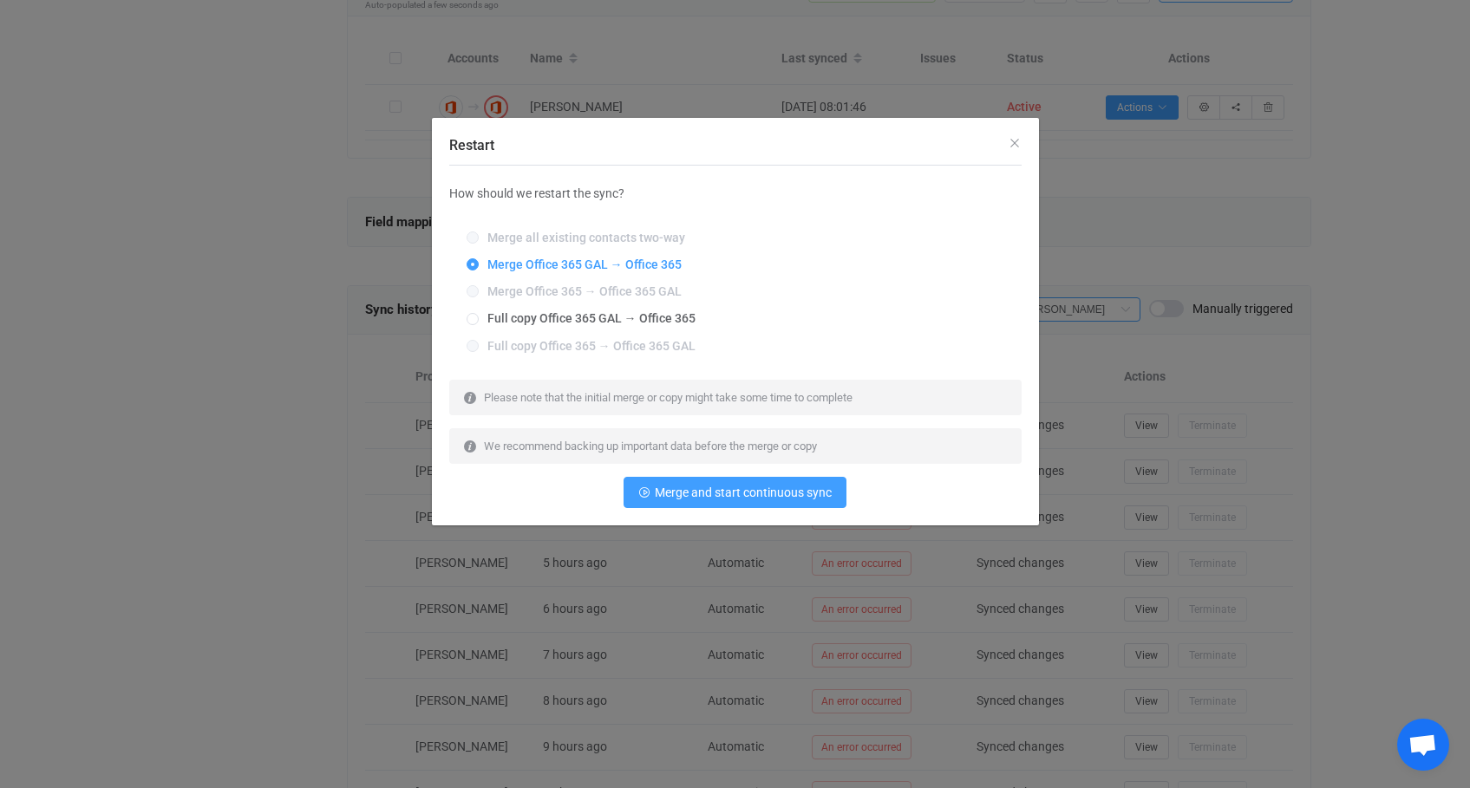
radio input "true"
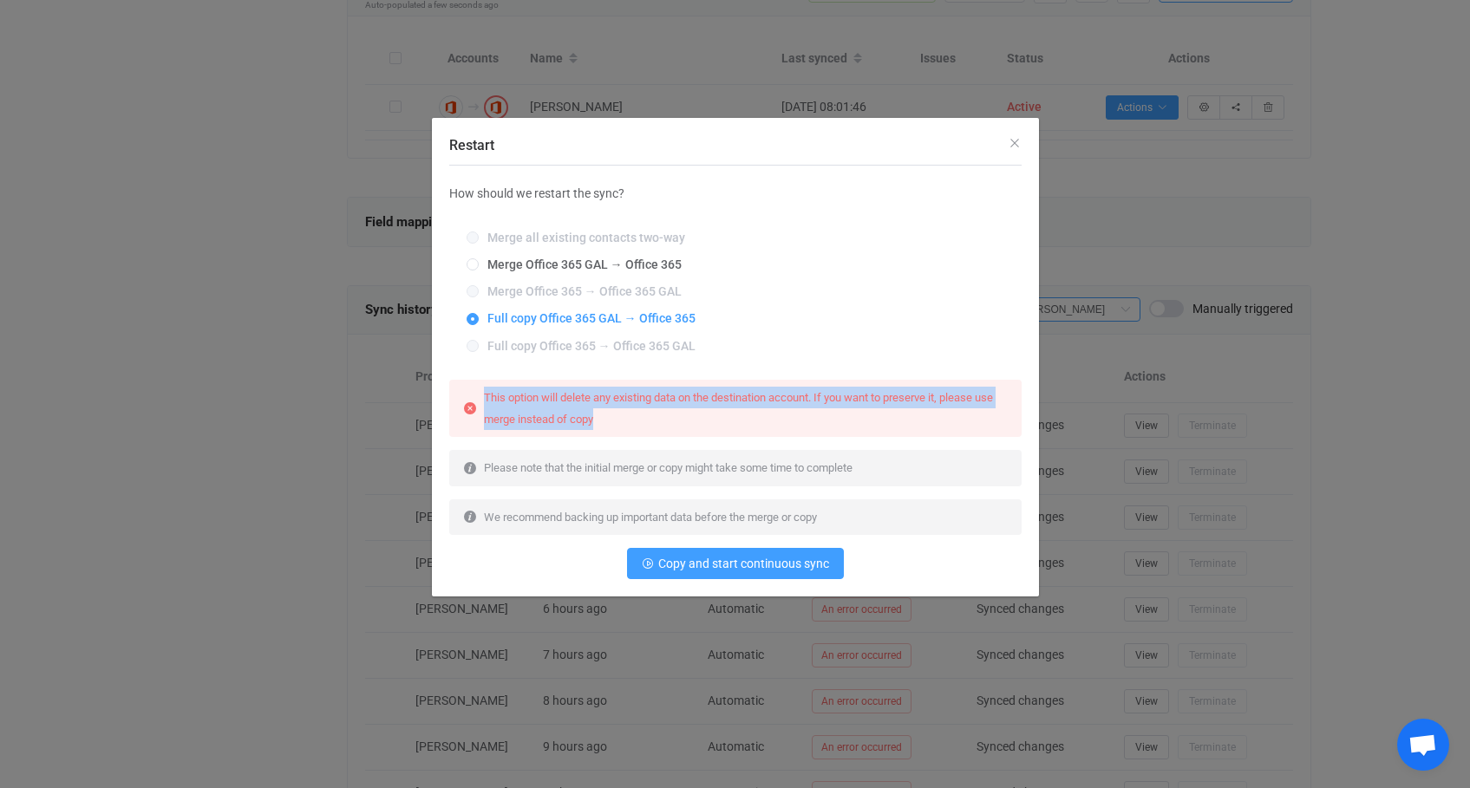
drag, startPoint x: 619, startPoint y: 421, endPoint x: 473, endPoint y: 405, distance: 146.5
click at [473, 405] on div "This option will delete any existing data on the destination account. If you wa…" at bounding box center [735, 408] width 572 height 57
copy div "This option will delete any existing data on the destination account. If you wa…"
click at [784, 565] on span "Copy and start continuous sync" at bounding box center [743, 564] width 171 height 14
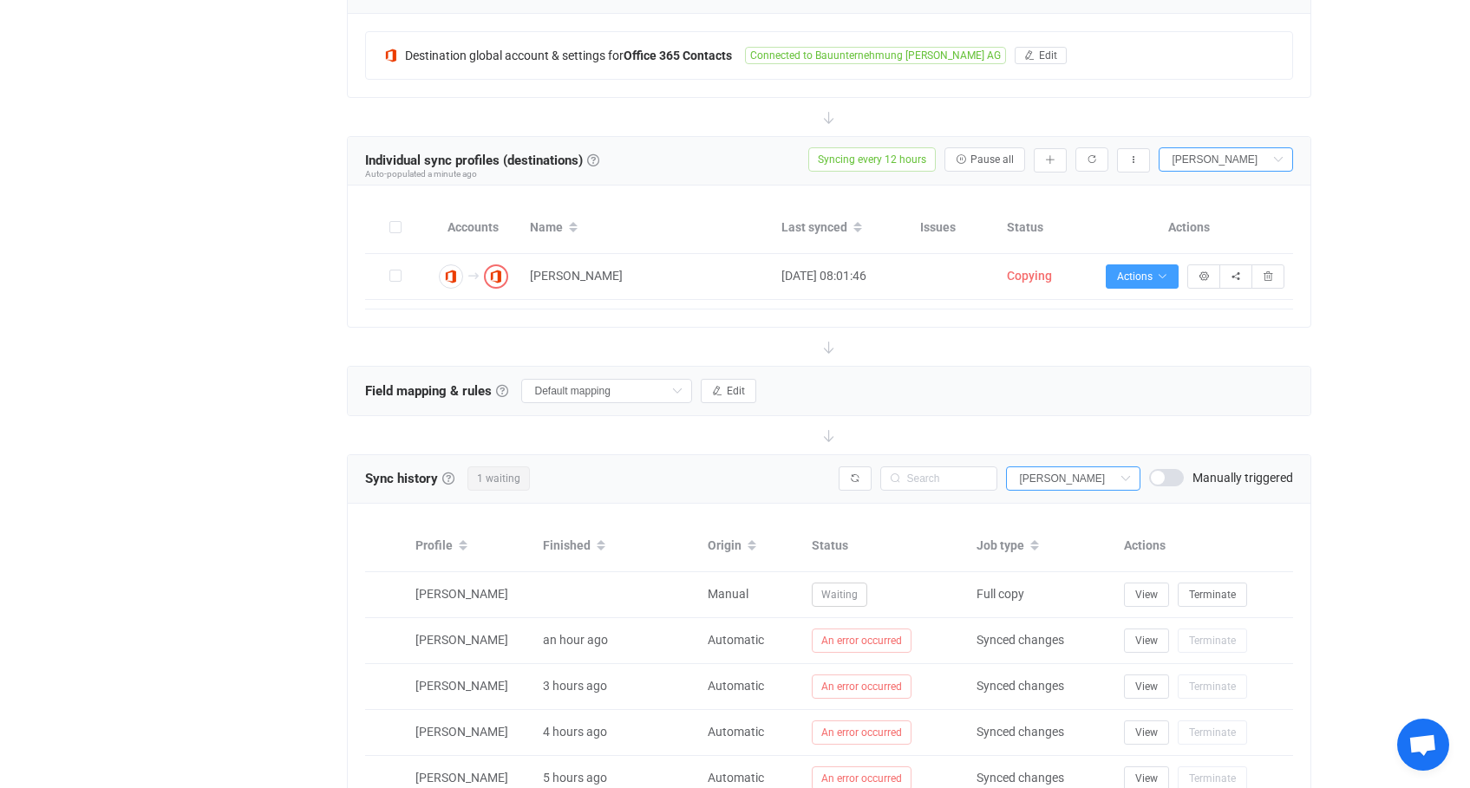
scroll to position [642, 0]
